Goal: Task Accomplishment & Management: Use online tool/utility

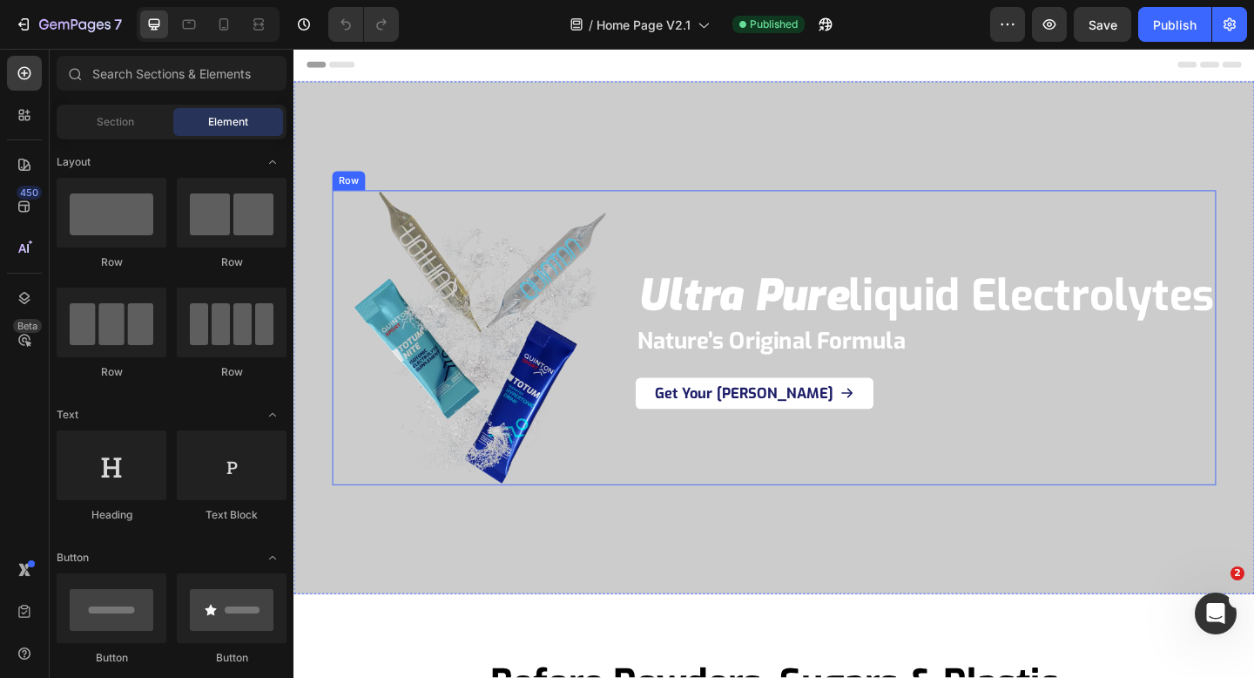
click at [656, 429] on div "Image ultra pure liquid electrolytes Heading ultra pure liquid electrolytes Hea…" at bounding box center [816, 363] width 962 height 320
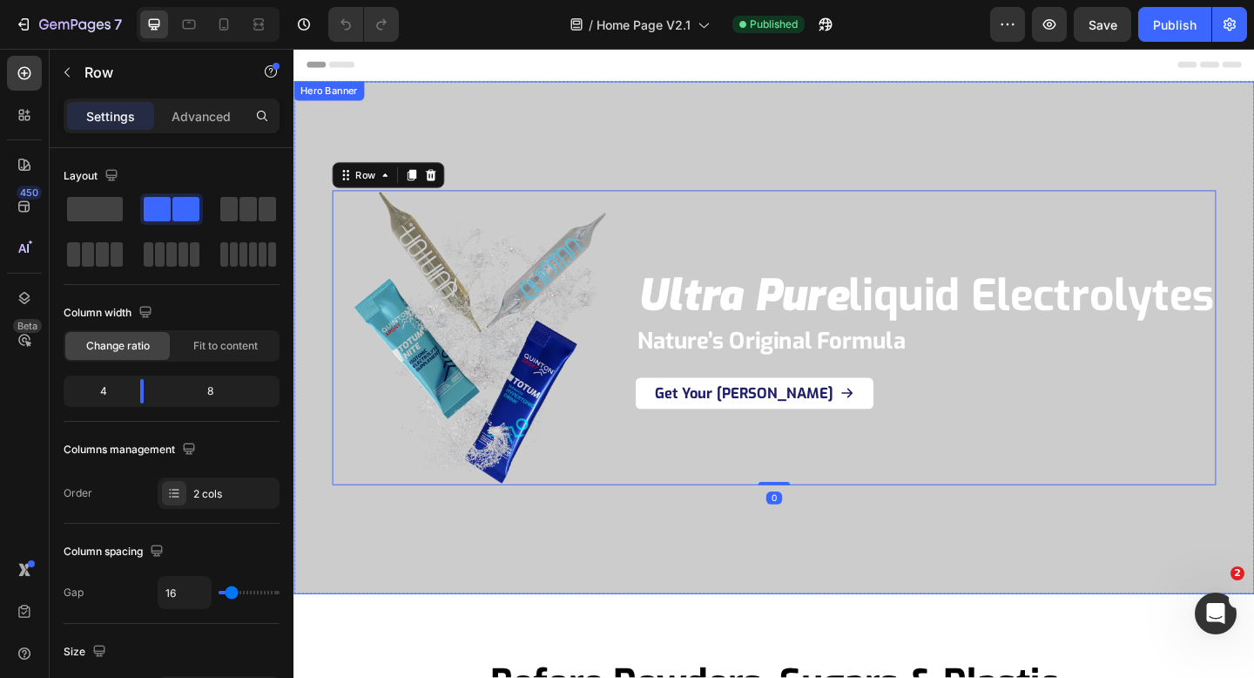
click at [755, 569] on div "Overlay" at bounding box center [816, 362] width 1045 height 557
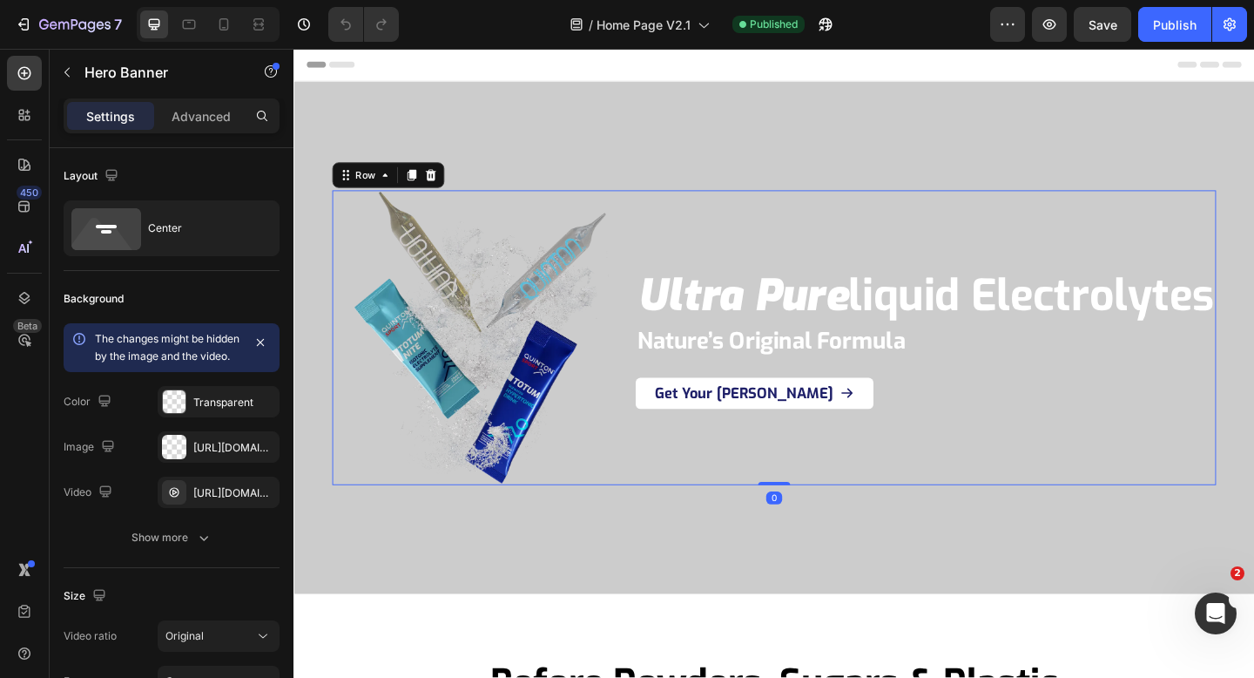
click at [759, 219] on div "ultra pure liquid electrolytes Heading ultra pure liquid electrolytes Heading N…" at bounding box center [980, 363] width 631 height 320
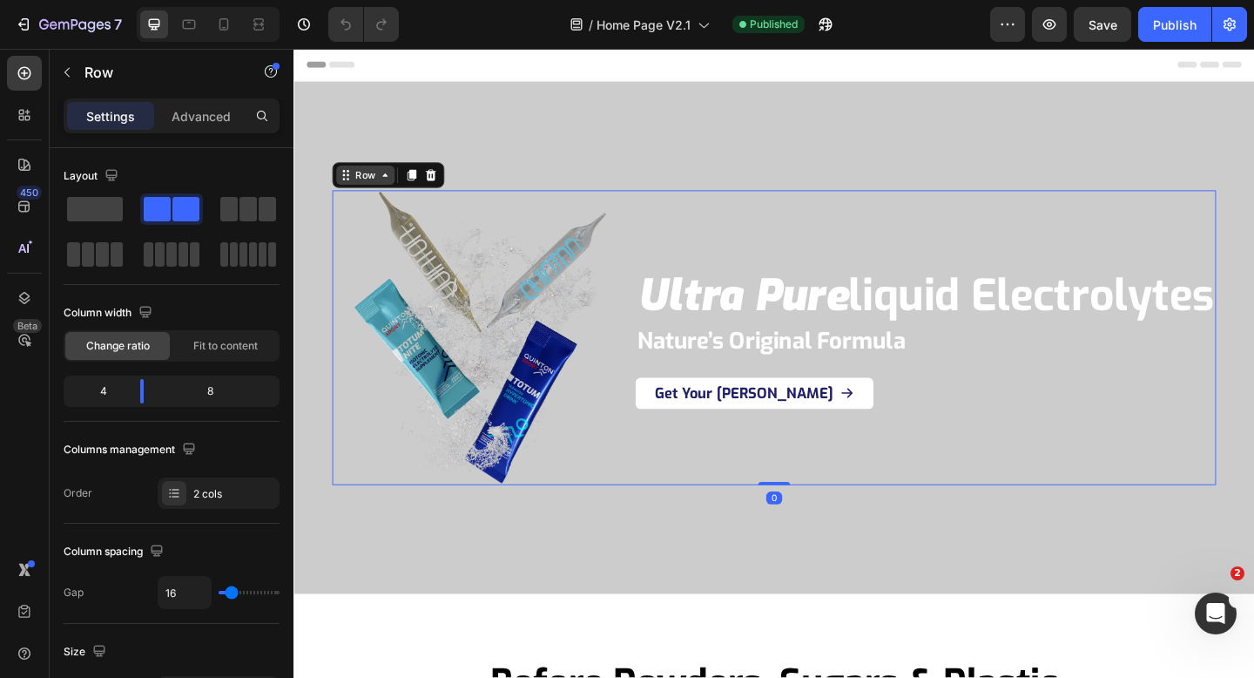
click at [371, 181] on div "Row" at bounding box center [371, 187] width 29 height 16
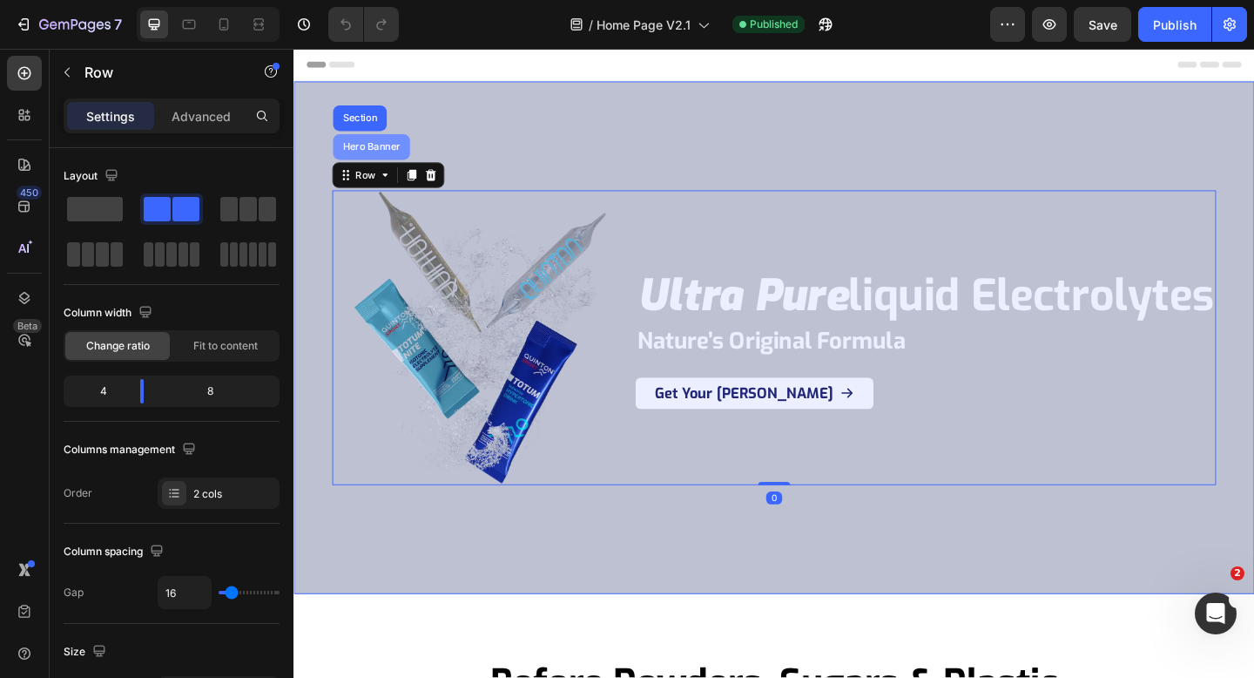
click at [372, 161] on div "Hero Banner" at bounding box center [378, 156] width 70 height 10
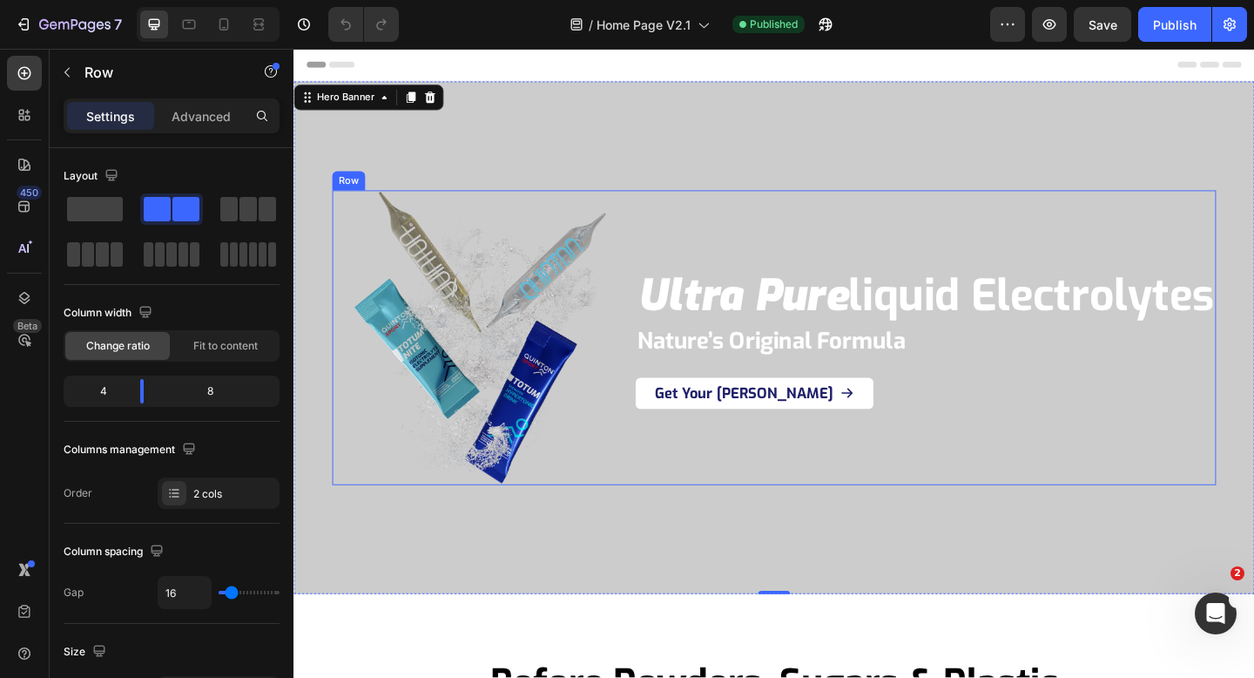
click at [661, 318] on div "Image ultra pure liquid electrolytes Heading ultra pure liquid electrolytes Hea…" at bounding box center [816, 363] width 962 height 320
click at [503, 594] on div "Overlay" at bounding box center [816, 362] width 1045 height 557
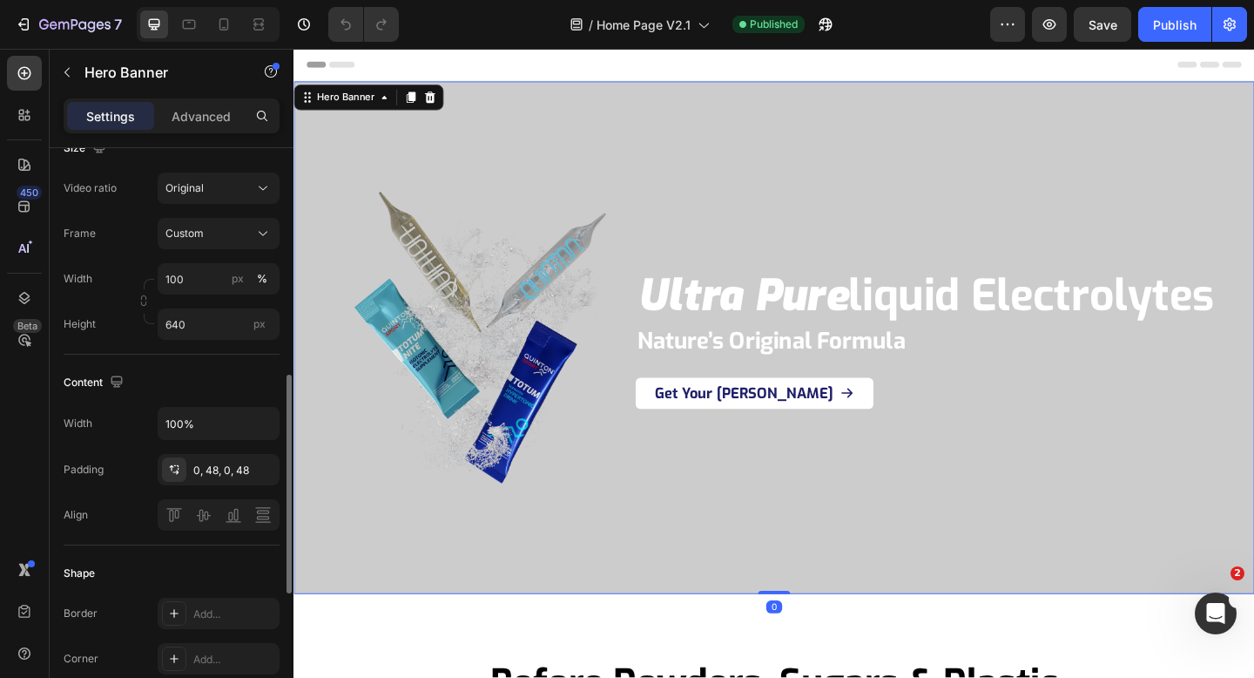
scroll to position [611, 0]
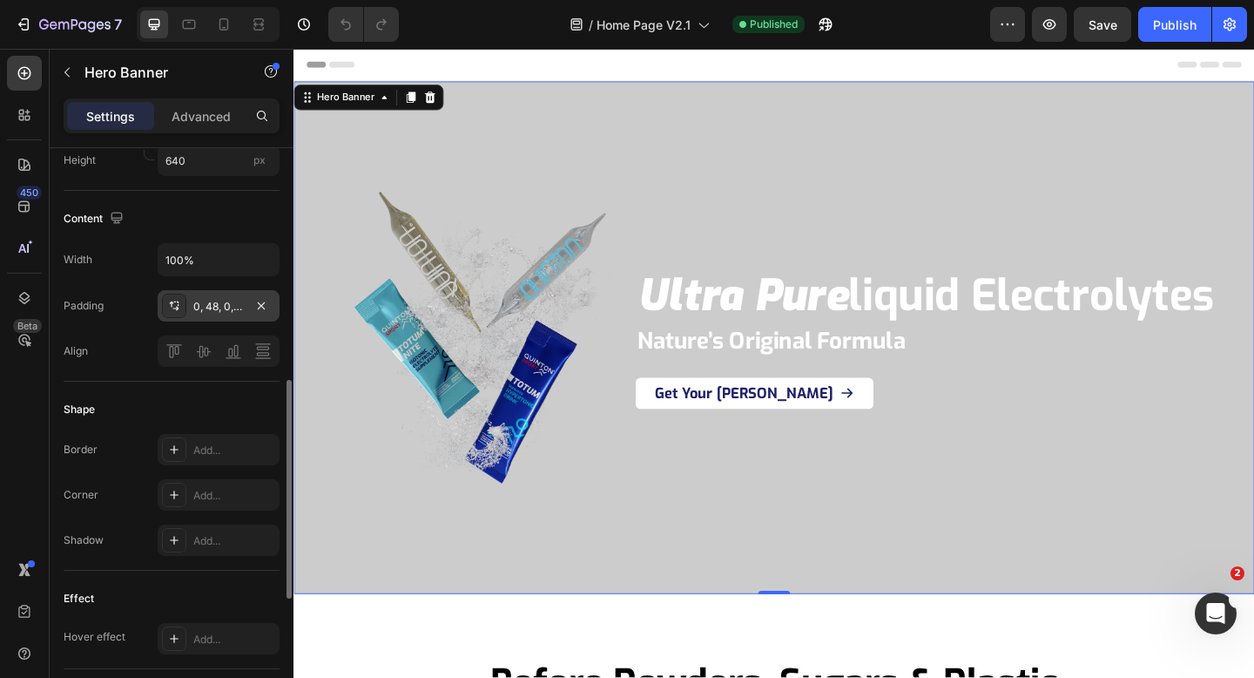
click at [222, 314] on div "0, 48, 0, 48" at bounding box center [218, 307] width 51 height 16
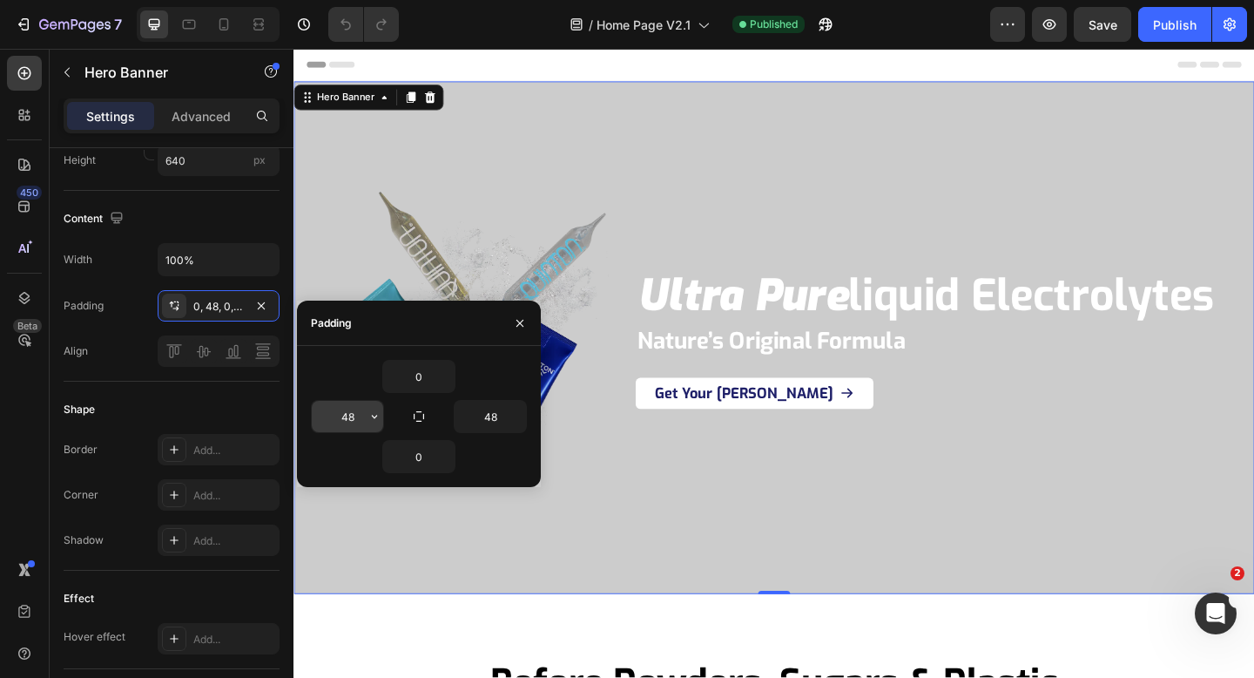
click at [356, 414] on input "48" at bounding box center [347, 416] width 71 height 31
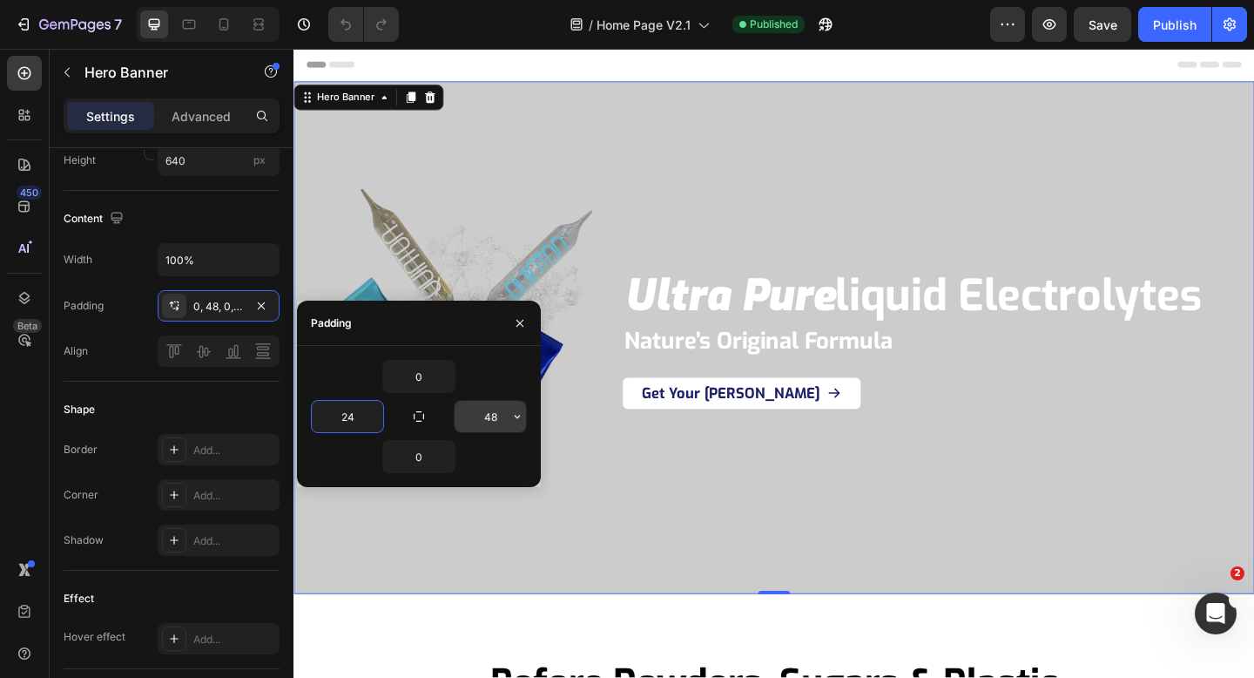
click at [497, 412] on input "48" at bounding box center [490, 416] width 71 height 31
type input "48"
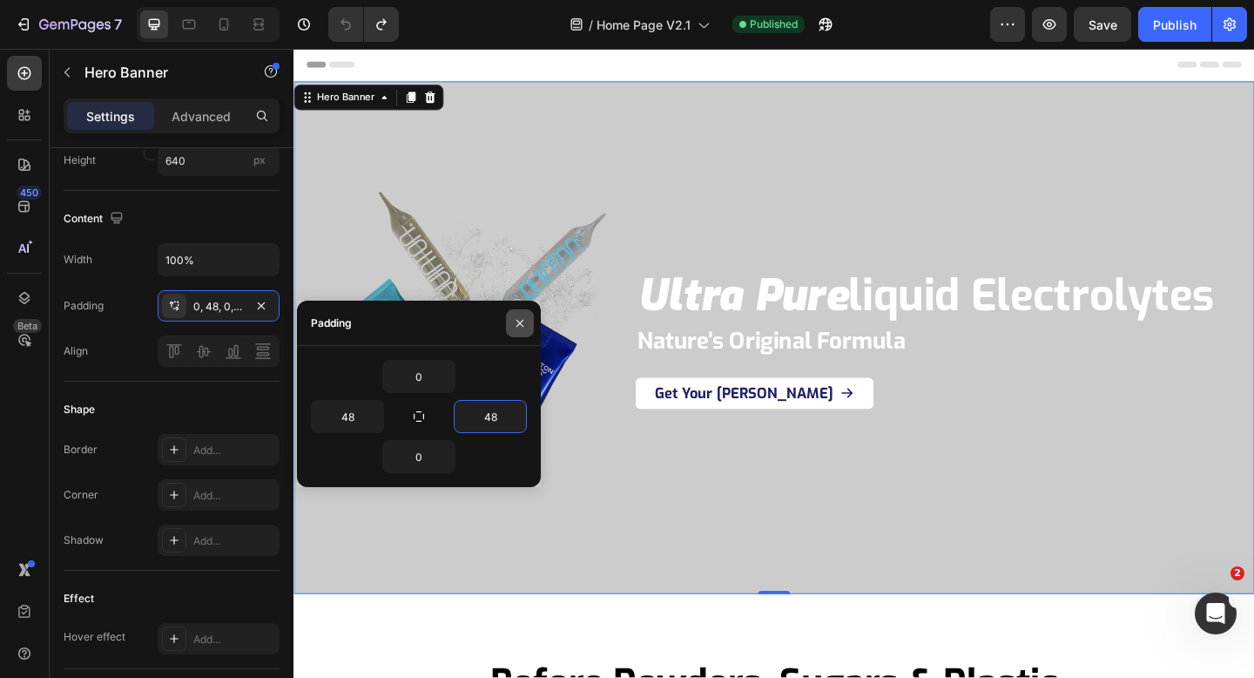
click at [526, 321] on icon "button" at bounding box center [520, 323] width 14 height 14
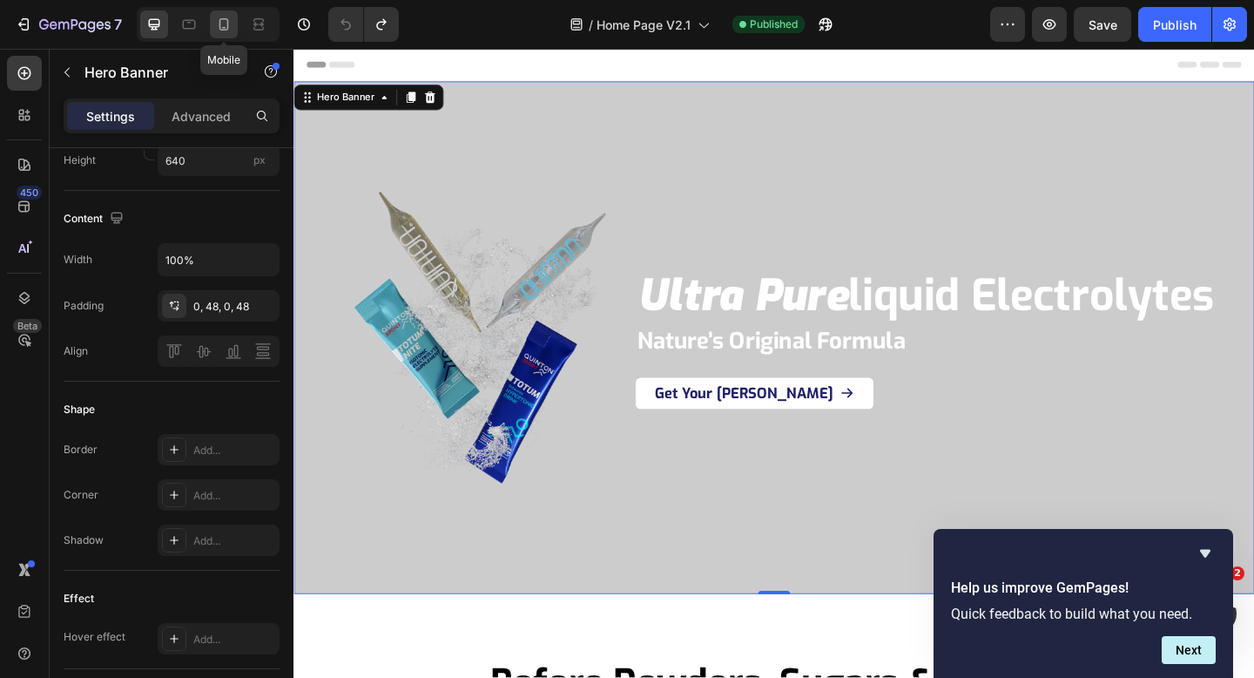
click at [225, 17] on icon at bounding box center [223, 24] width 17 height 17
type input "600"
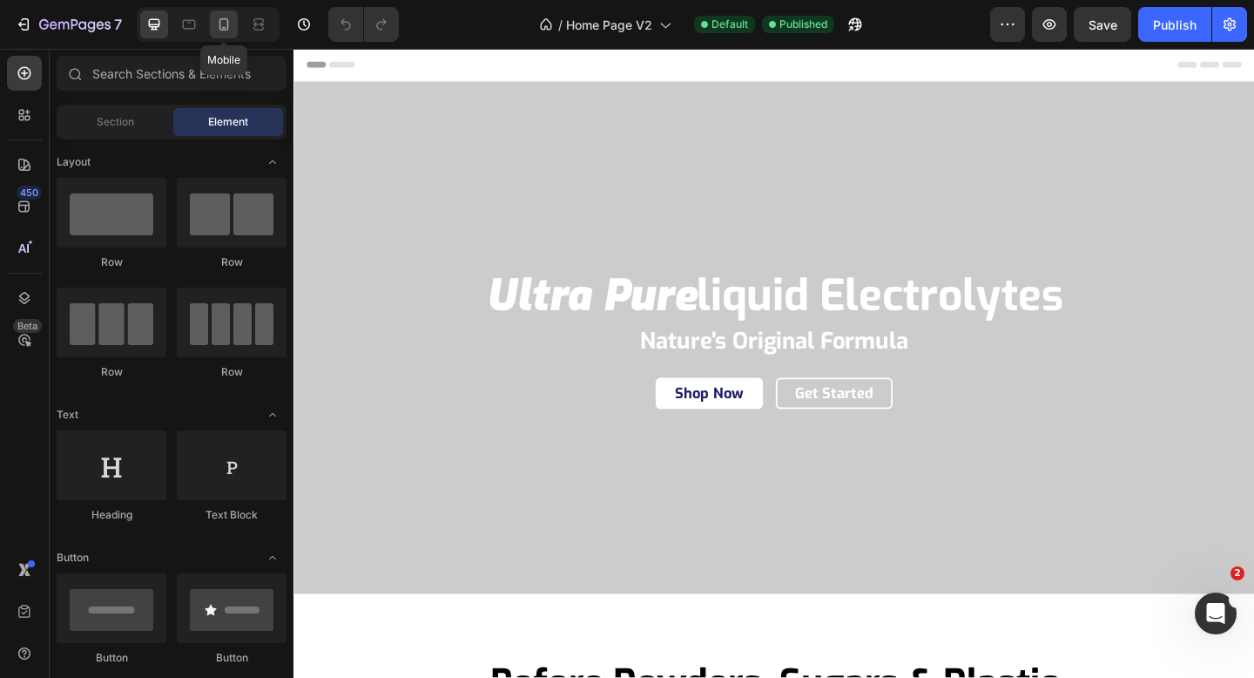
click at [223, 28] on icon at bounding box center [224, 28] width 4 height 2
